Goal: Information Seeking & Learning: Learn about a topic

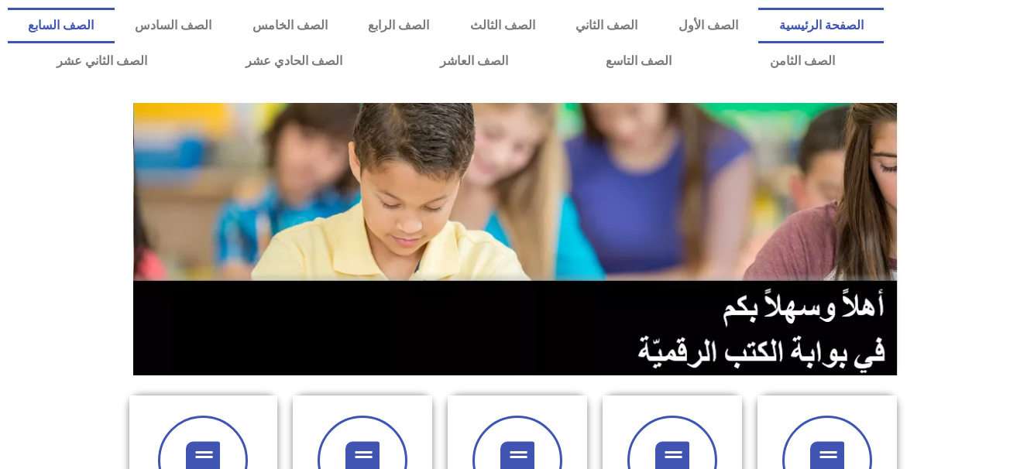
click at [115, 17] on link "الصف السابع" at bounding box center [61, 26] width 107 height 36
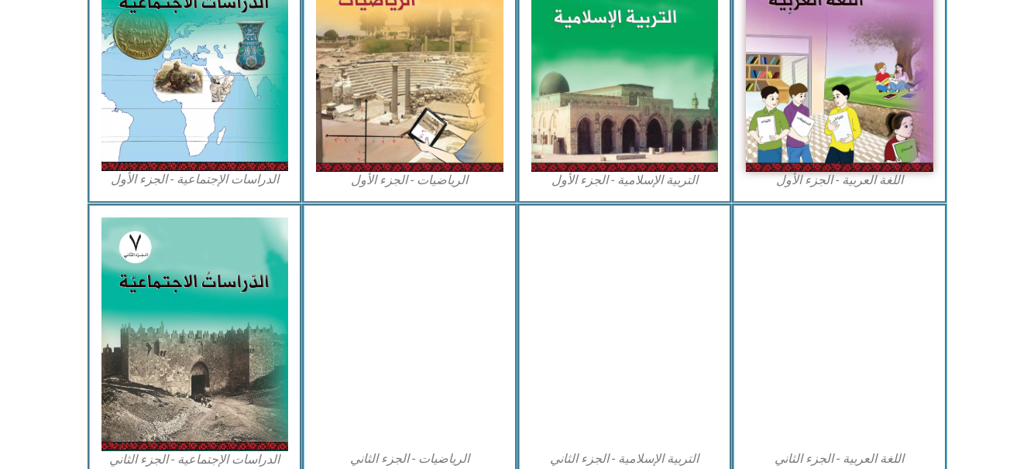
scroll to position [574, 0]
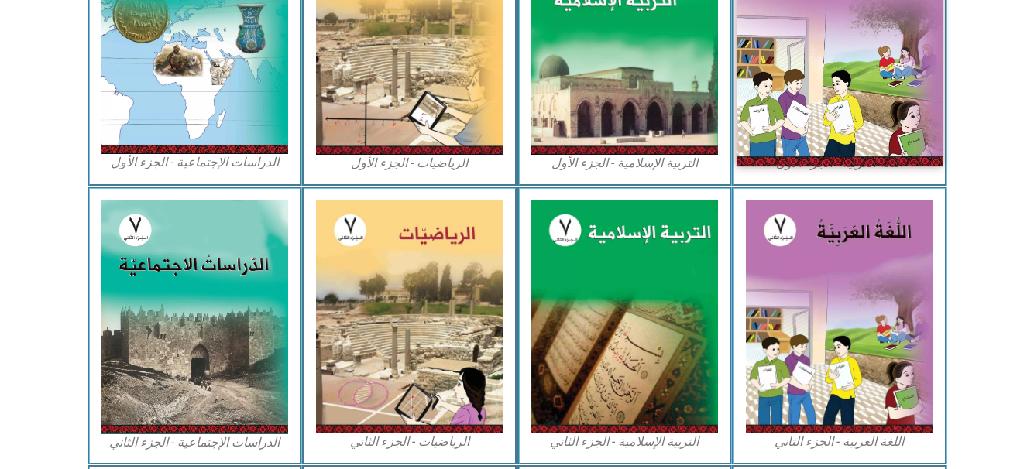
click at [807, 84] on img at bounding box center [840, 37] width 206 height 257
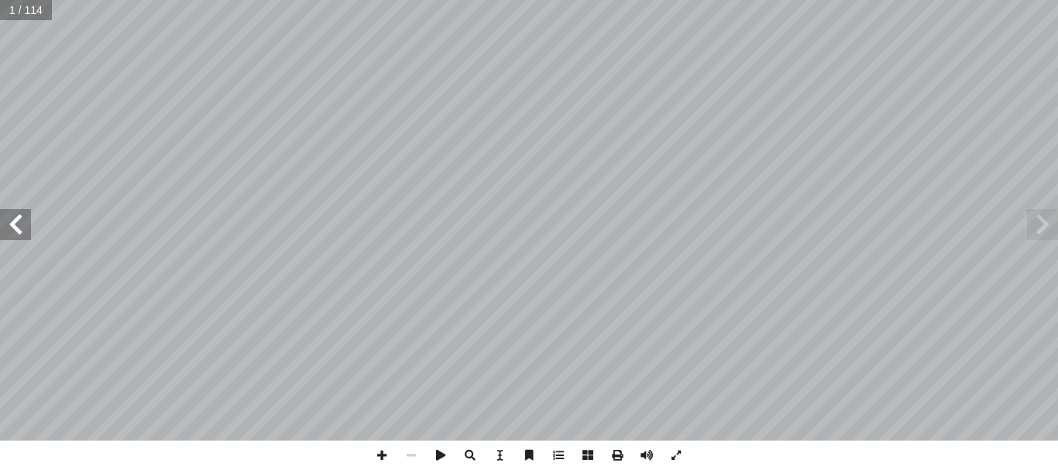
click at [10, 16] on input "text" at bounding box center [25, 10] width 51 height 20
type input "**"
click at [1045, 231] on span at bounding box center [1042, 224] width 31 height 31
click at [377, 461] on span at bounding box center [381, 455] width 29 height 29
